Goal: Task Accomplishment & Management: Manage account settings

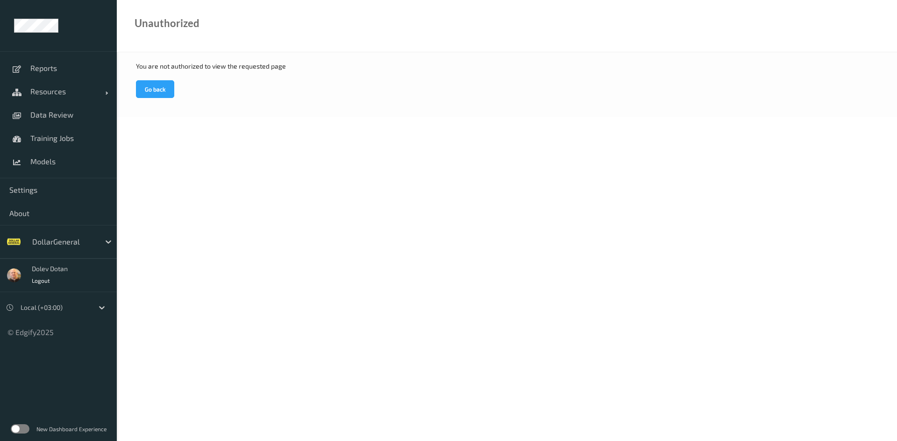
click at [22, 425] on label at bounding box center [20, 429] width 19 height 9
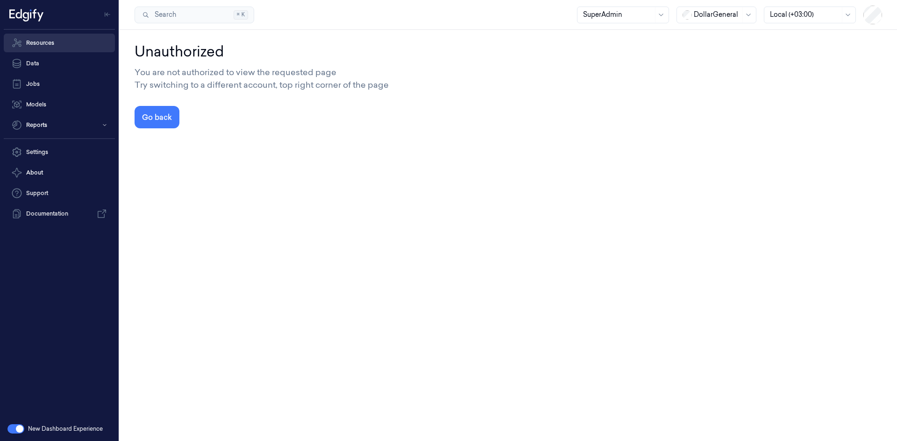
click at [36, 41] on link "Resources" at bounding box center [59, 43] width 111 height 19
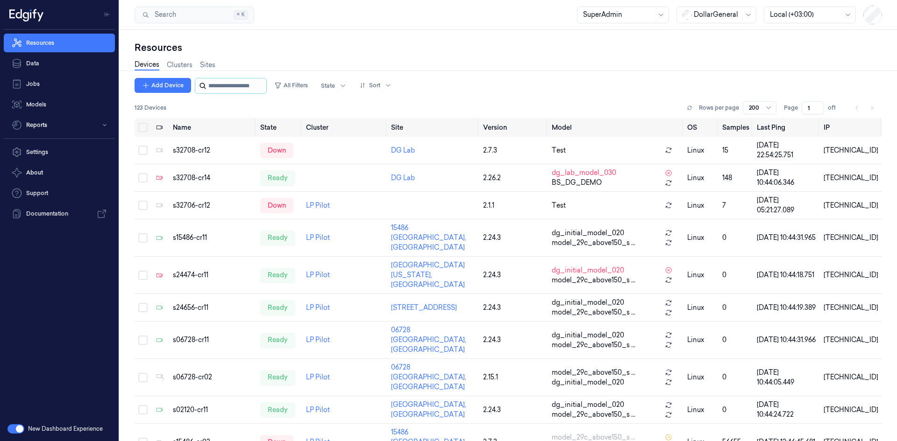
click at [233, 84] on input "string" at bounding box center [236, 85] width 56 height 15
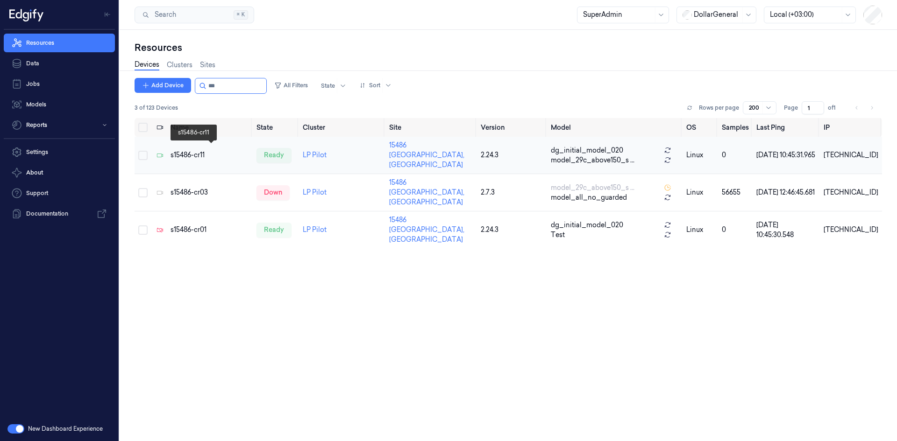
type input "***"
click at [203, 150] on div "s15486-cr11" at bounding box center [209, 155] width 79 height 10
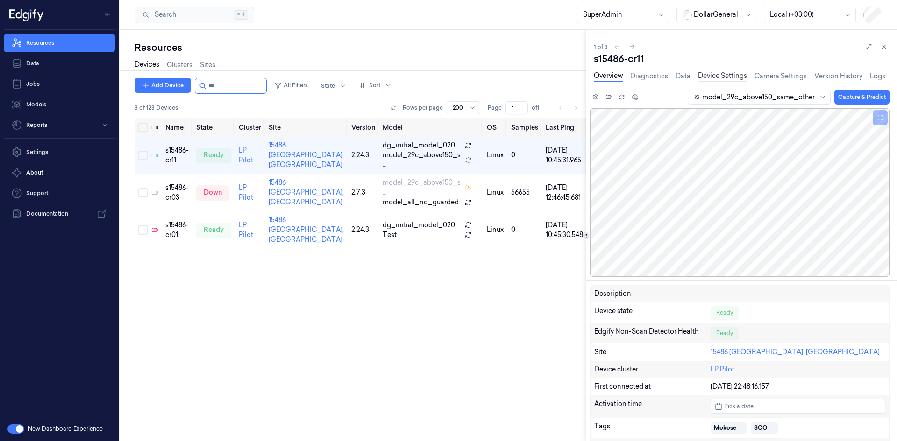
click at [736, 78] on link "Device Settings" at bounding box center [722, 76] width 49 height 11
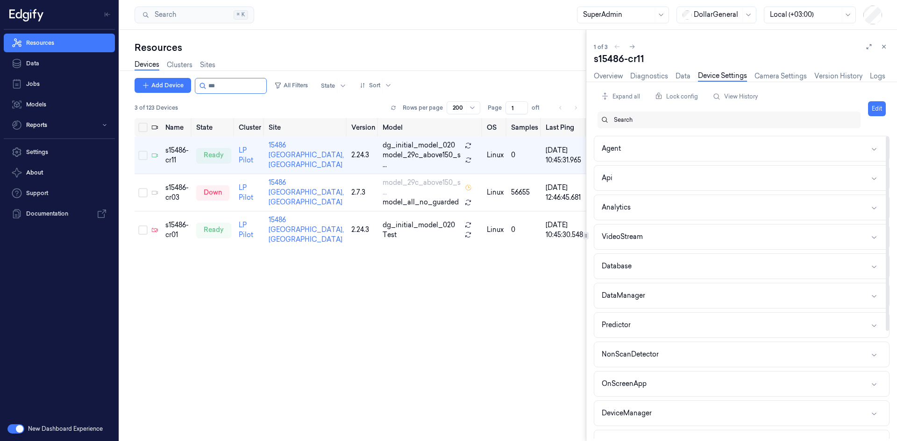
click at [633, 118] on div at bounding box center [733, 120] width 239 height 8
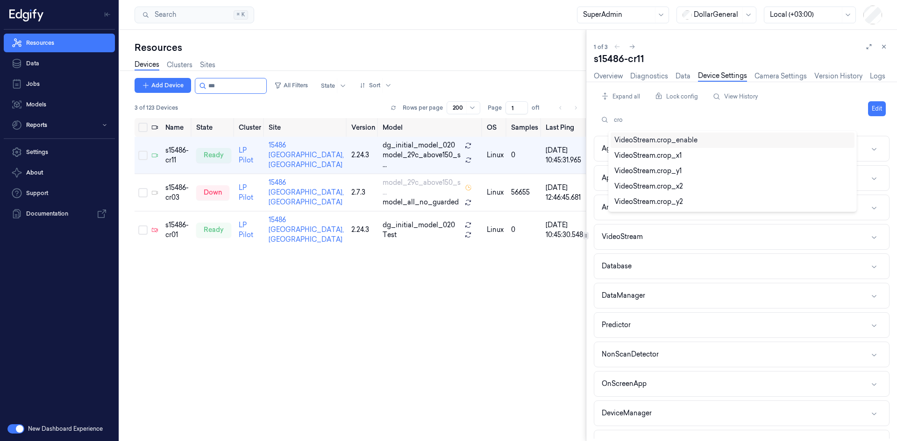
type input "crop"
click at [665, 157] on div "VideoStream.crop_x1" at bounding box center [647, 156] width 67 height 10
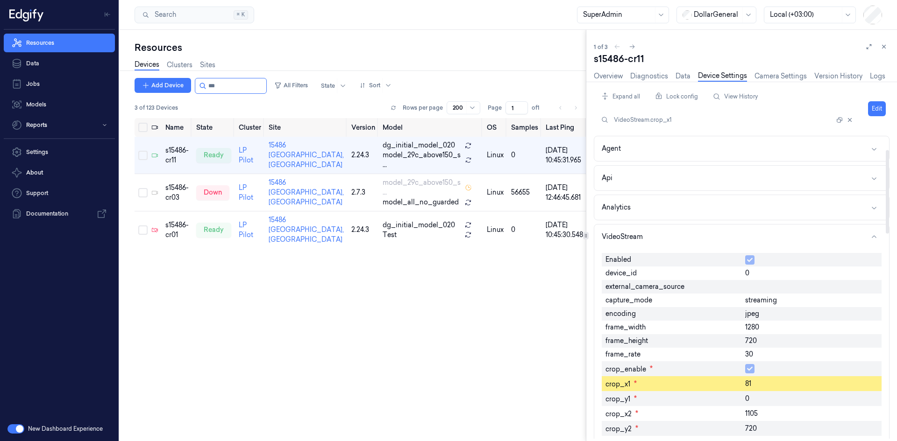
scroll to position [97, 0]
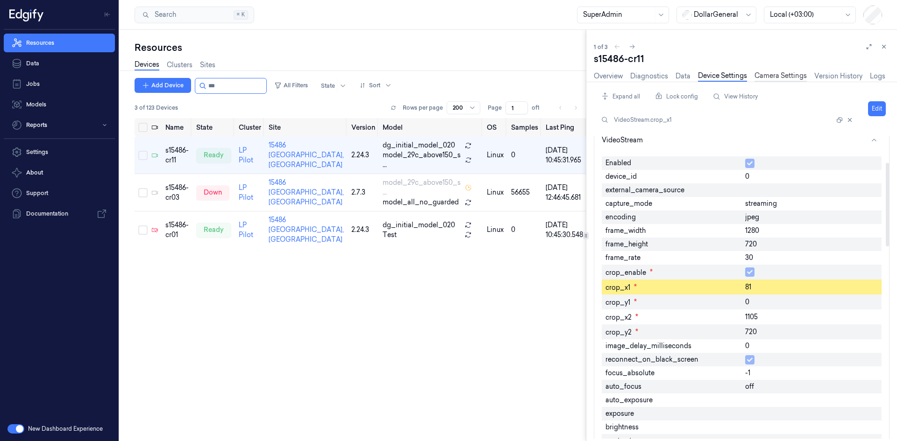
click at [792, 74] on link "Camera Settings" at bounding box center [780, 76] width 52 height 11
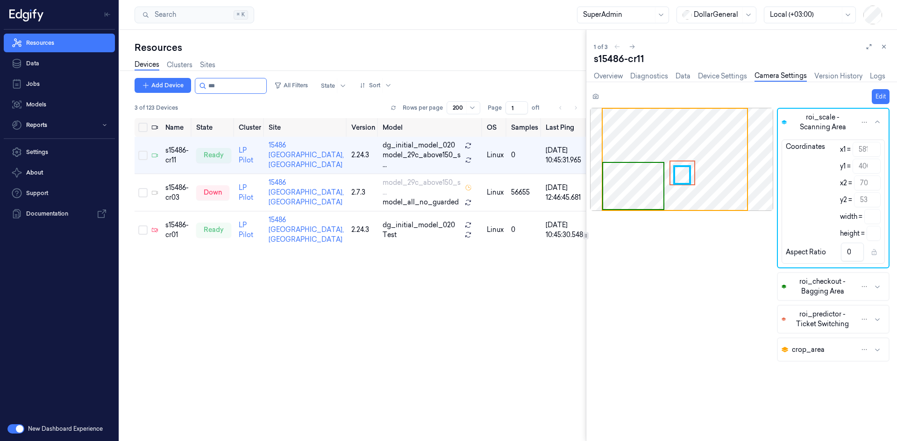
click at [813, 352] on span "crop_area" at bounding box center [808, 350] width 33 height 10
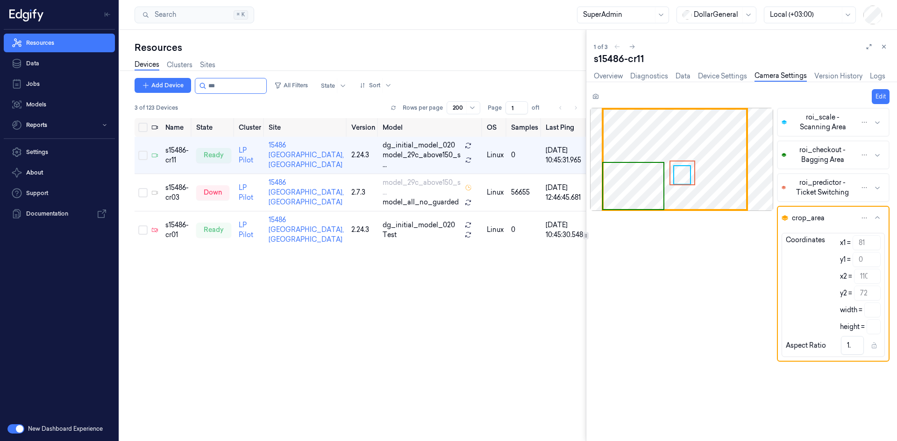
click at [740, 269] on div at bounding box center [681, 274] width 183 height 333
